Goal: Task Accomplishment & Management: Complete application form

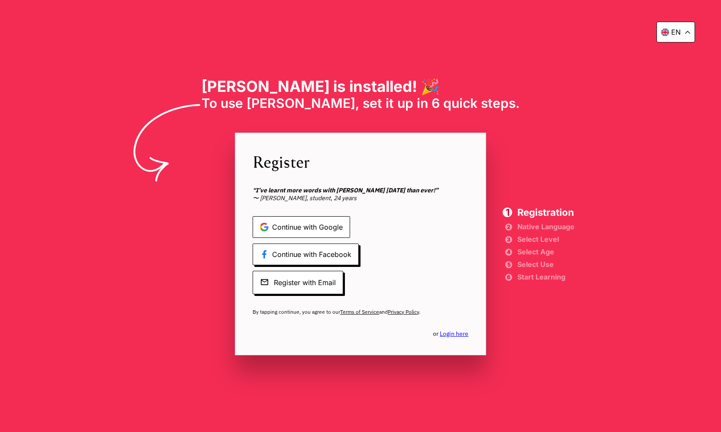
click at [329, 233] on span "Continue with Google" at bounding box center [302, 227] width 98 height 22
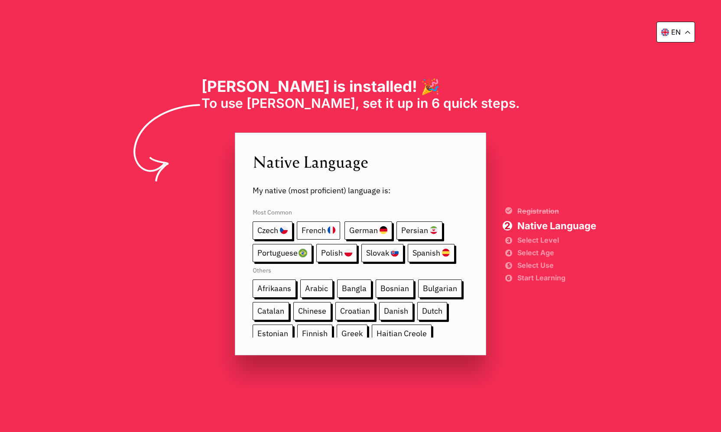
click at [335, 230] on span "French" at bounding box center [318, 231] width 43 height 18
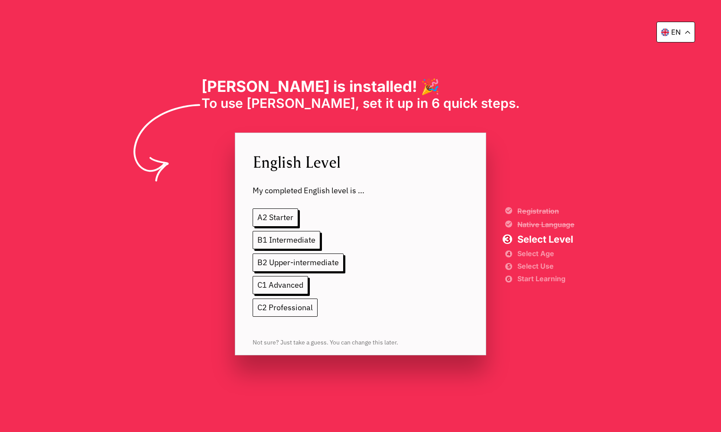
click at [298, 310] on span "C2 Professional" at bounding box center [285, 308] width 65 height 18
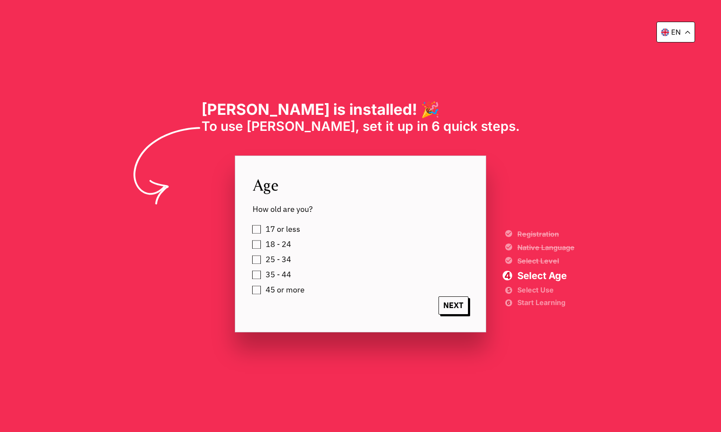
click at [278, 258] on span "25 - 34" at bounding box center [279, 259] width 26 height 9
click at [455, 305] on span "NEXT" at bounding box center [454, 306] width 30 height 18
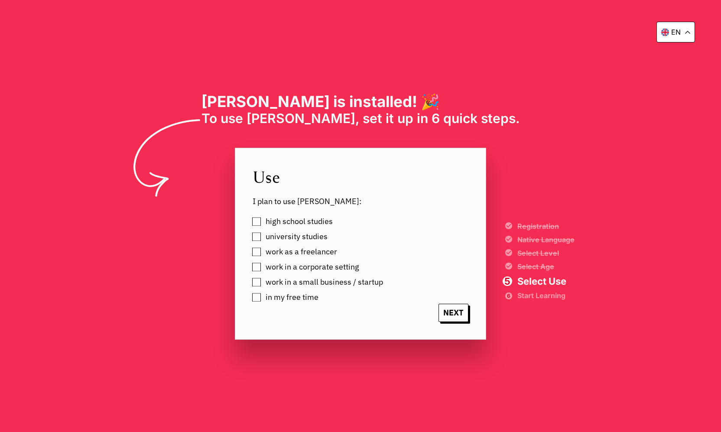
click at [329, 281] on span "work in a small business / startup" at bounding box center [324, 282] width 117 height 9
click at [324, 267] on span "work in a corporate setting" at bounding box center [313, 267] width 94 height 9
click at [320, 238] on span "university studies" at bounding box center [297, 236] width 62 height 9
click at [455, 316] on span "NEXT" at bounding box center [454, 313] width 30 height 18
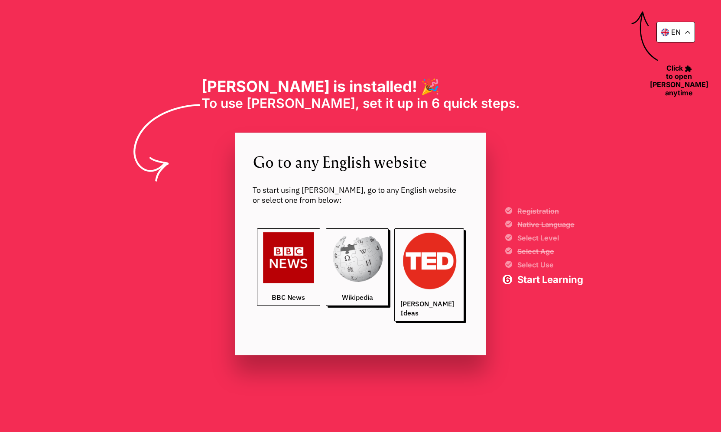
click at [290, 274] on img at bounding box center [288, 257] width 51 height 51
